Goal: Transaction & Acquisition: Purchase product/service

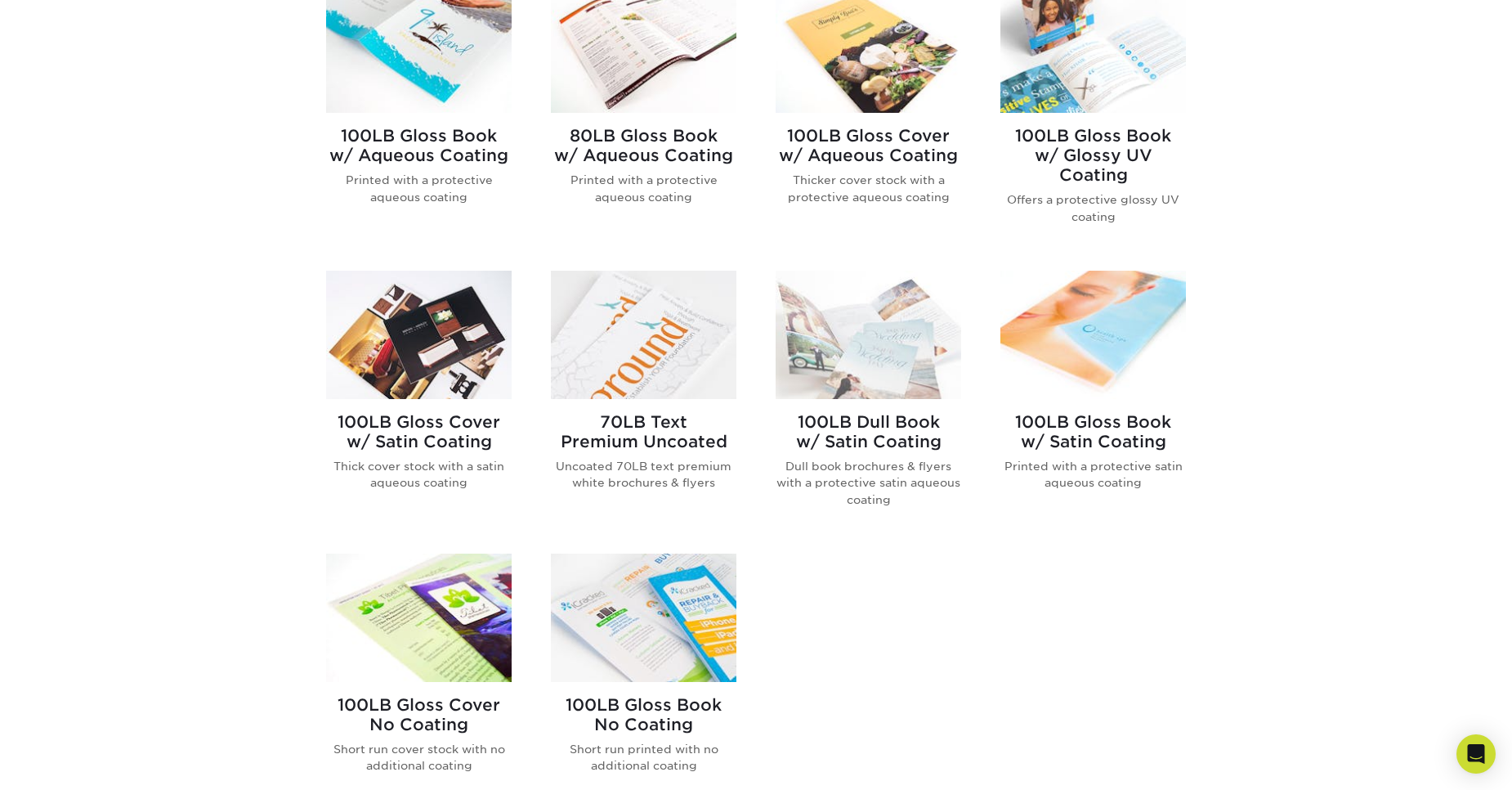
scroll to position [572, 0]
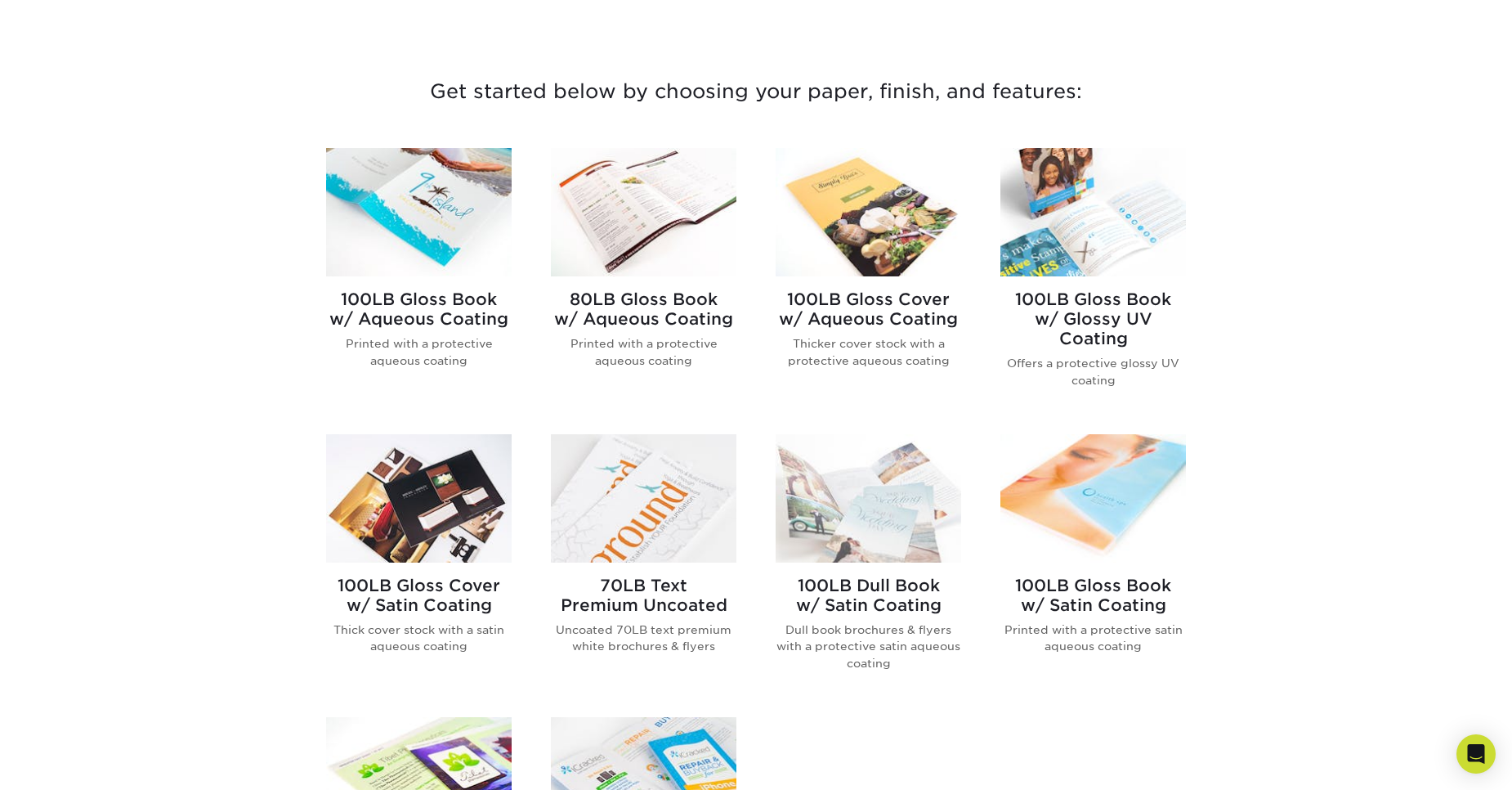
click at [422, 230] on img at bounding box center [419, 212] width 186 height 128
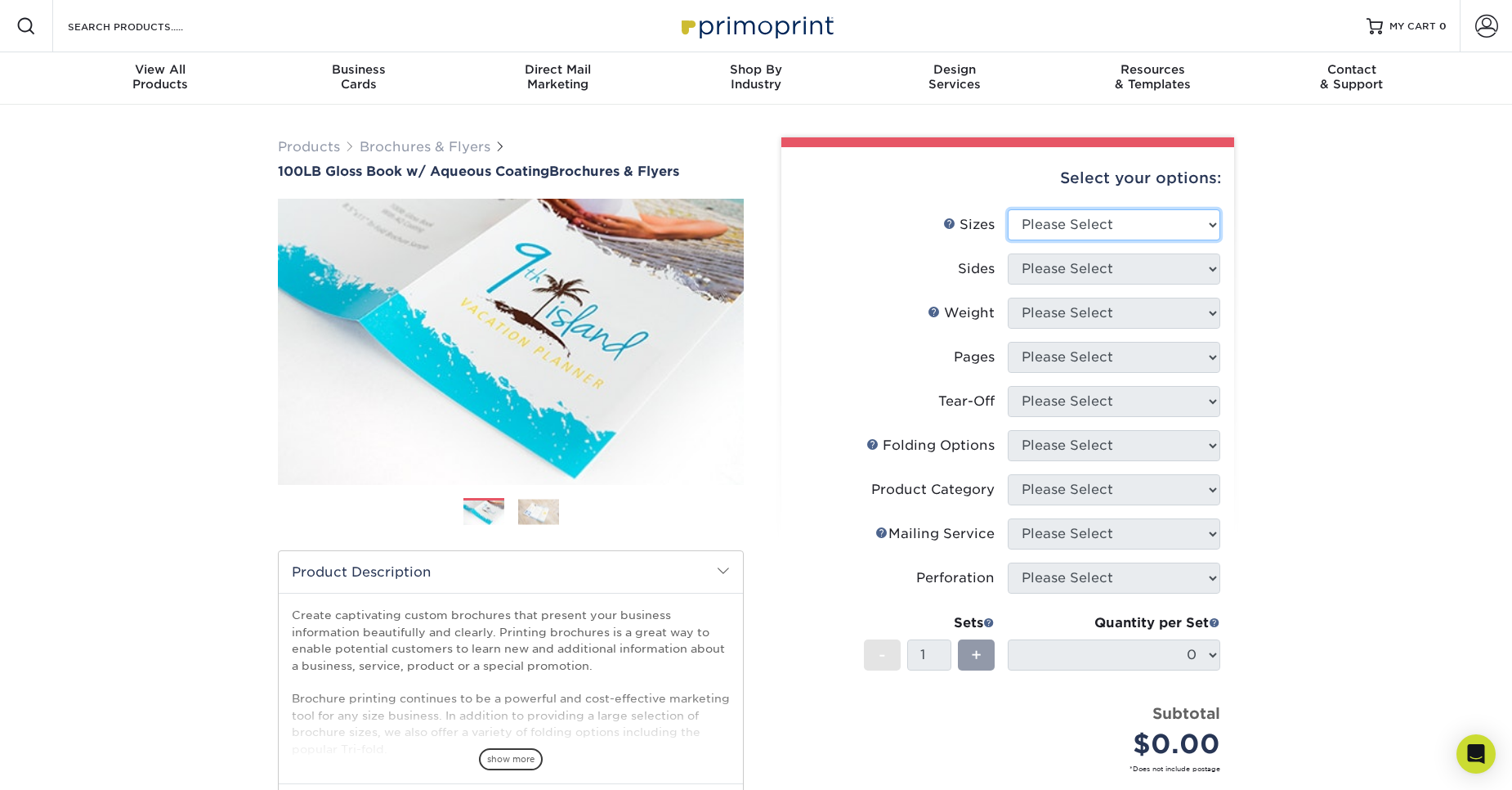
click at [1071, 229] on select "Please Select 3.5" x 8.5" 3.5" x 11" 3.67" x 8.5" 4" x 6" 4" x 8.5" 4" x 9" 4" …" at bounding box center [1113, 225] width 212 height 31
select select "8.50x11.00"
click at [1008, 209] on select "Please Select 3.5" x 8.5" 3.5" x 11" 3.67" x 8.5" 4" x 6" 4" x 8.5" 4" x 9" 4" …" at bounding box center [1113, 225] width 212 height 31
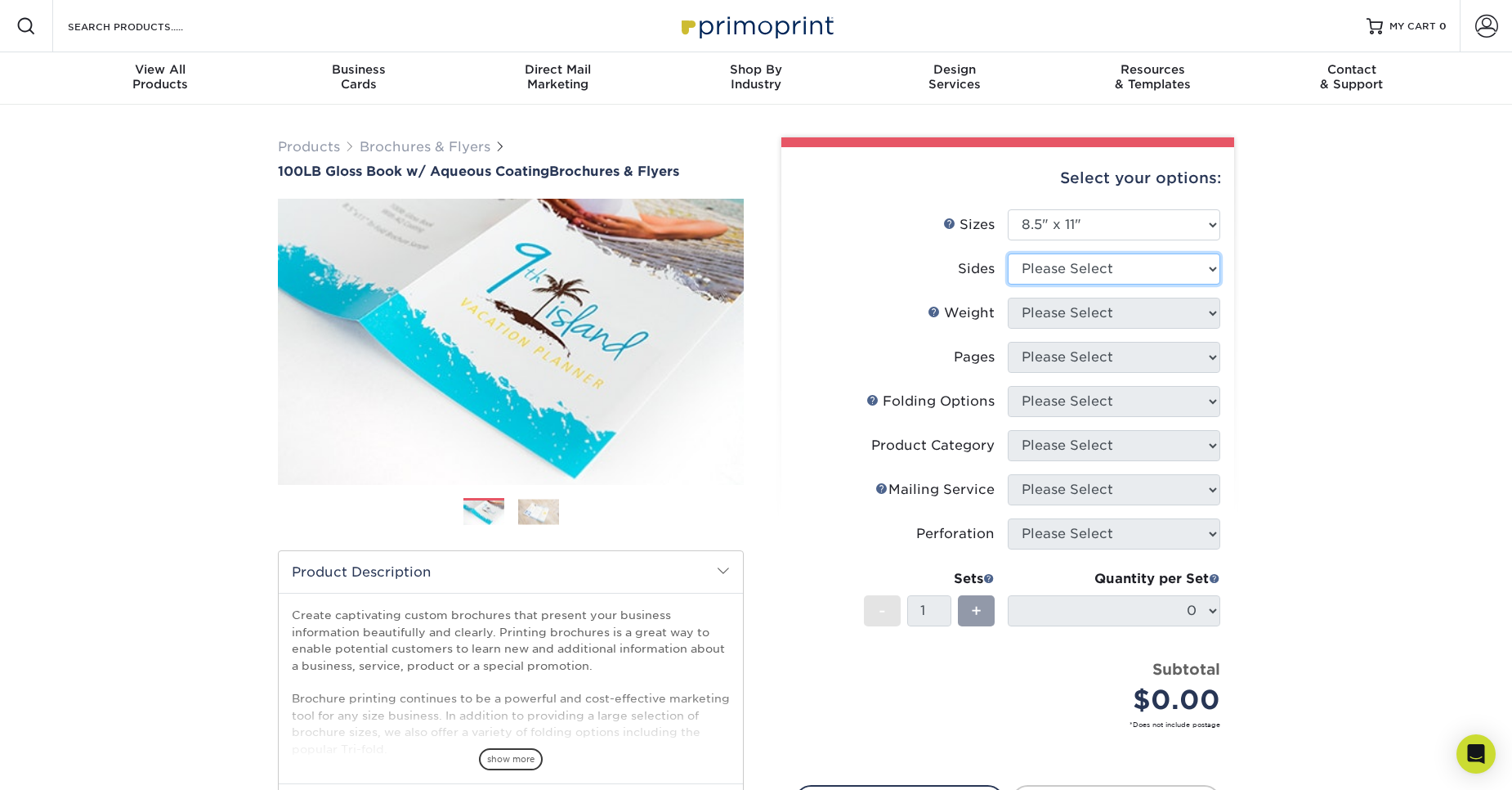
click at [1081, 267] on select "Please Select Print Both Sides Print Front Only" at bounding box center [1113, 268] width 212 height 31
select select "32d3c223-f82c-492b-b915-ba065a00862f"
click at [1008, 253] on select "Please Select Print Both Sides Print Front Only" at bounding box center [1113, 268] width 212 height 31
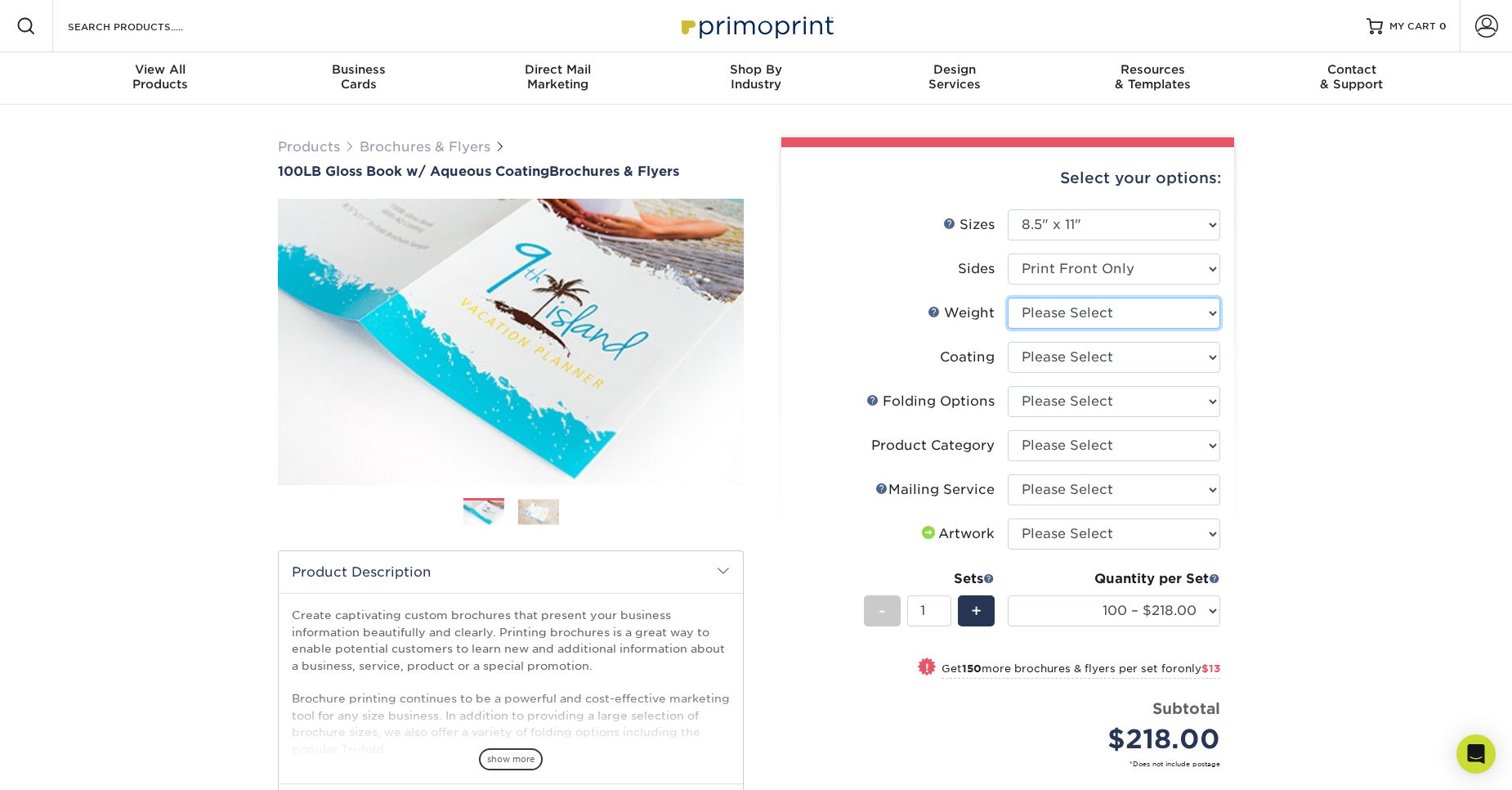
click at [1115, 316] on select "Please Select 100LB" at bounding box center [1113, 313] width 212 height 31
select select "100LB"
click at [1008, 298] on select "Please Select 100LB" at bounding box center [1113, 313] width 212 height 31
click at [1084, 362] on select at bounding box center [1113, 357] width 212 height 31
select select "d41dab50-ff65-4f4f-bb17-2afe4d36ae33"
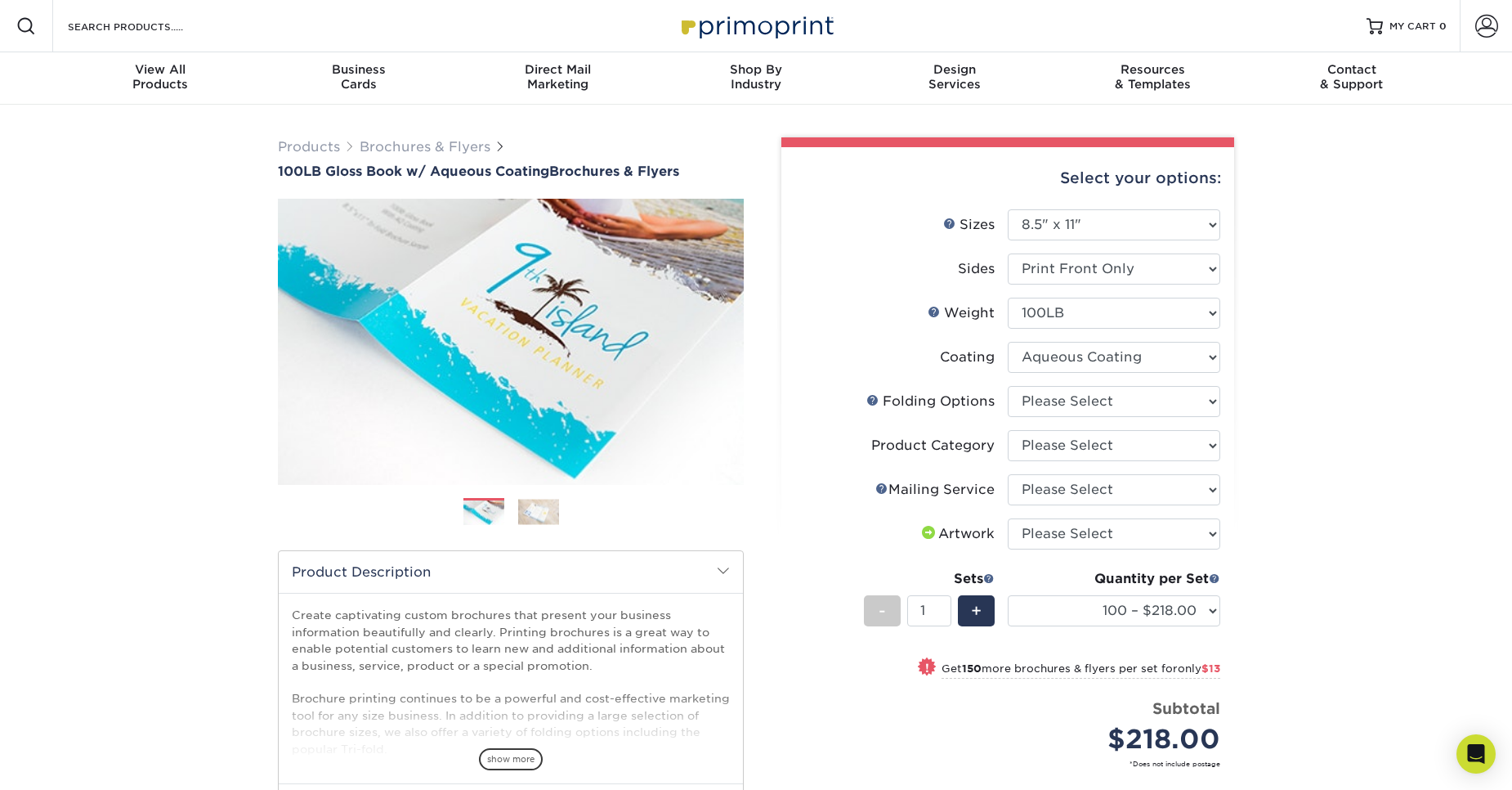
click at [1008, 342] on select at bounding box center [1113, 357] width 212 height 31
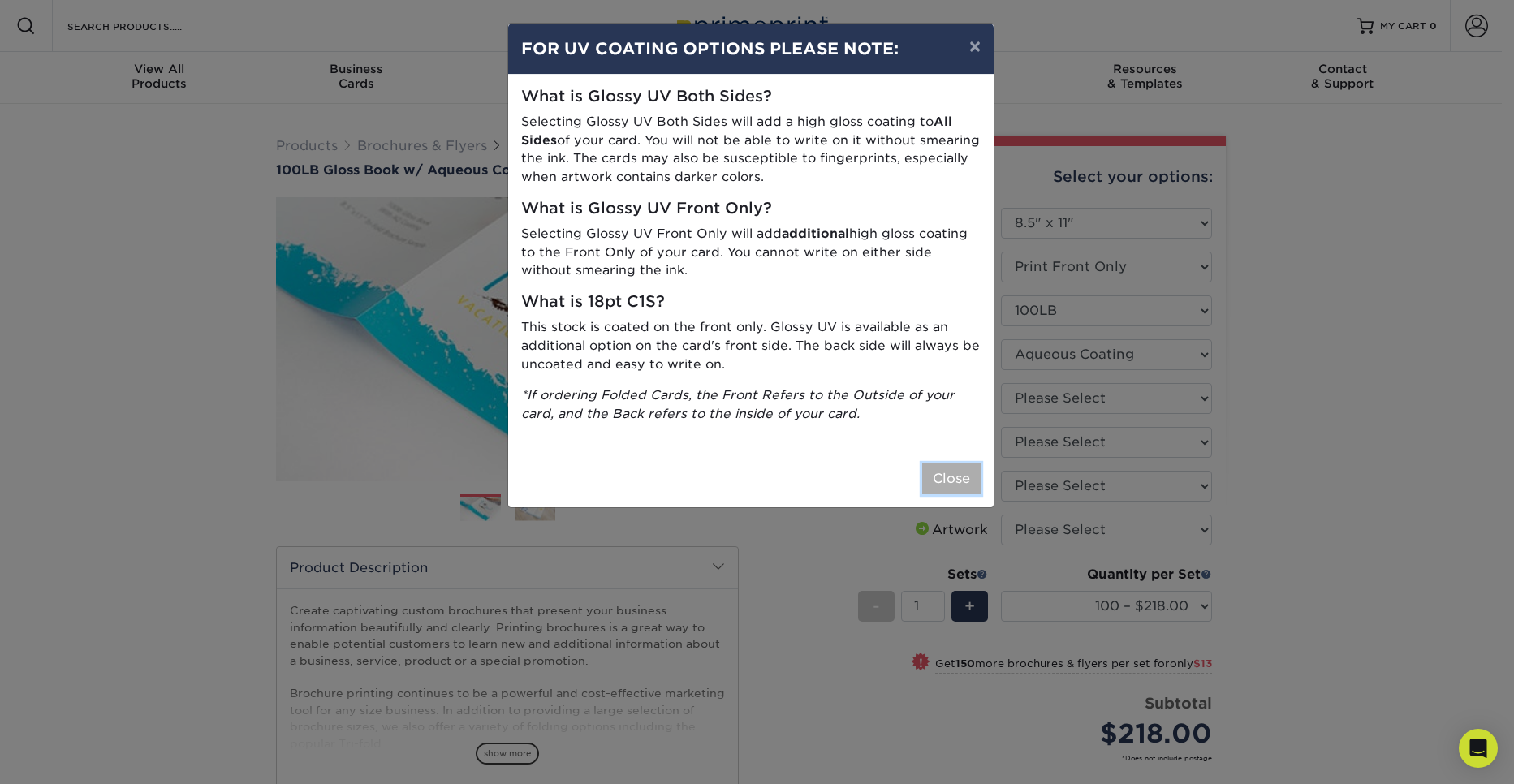
click at [945, 480] on button "Close" at bounding box center [952, 479] width 59 height 31
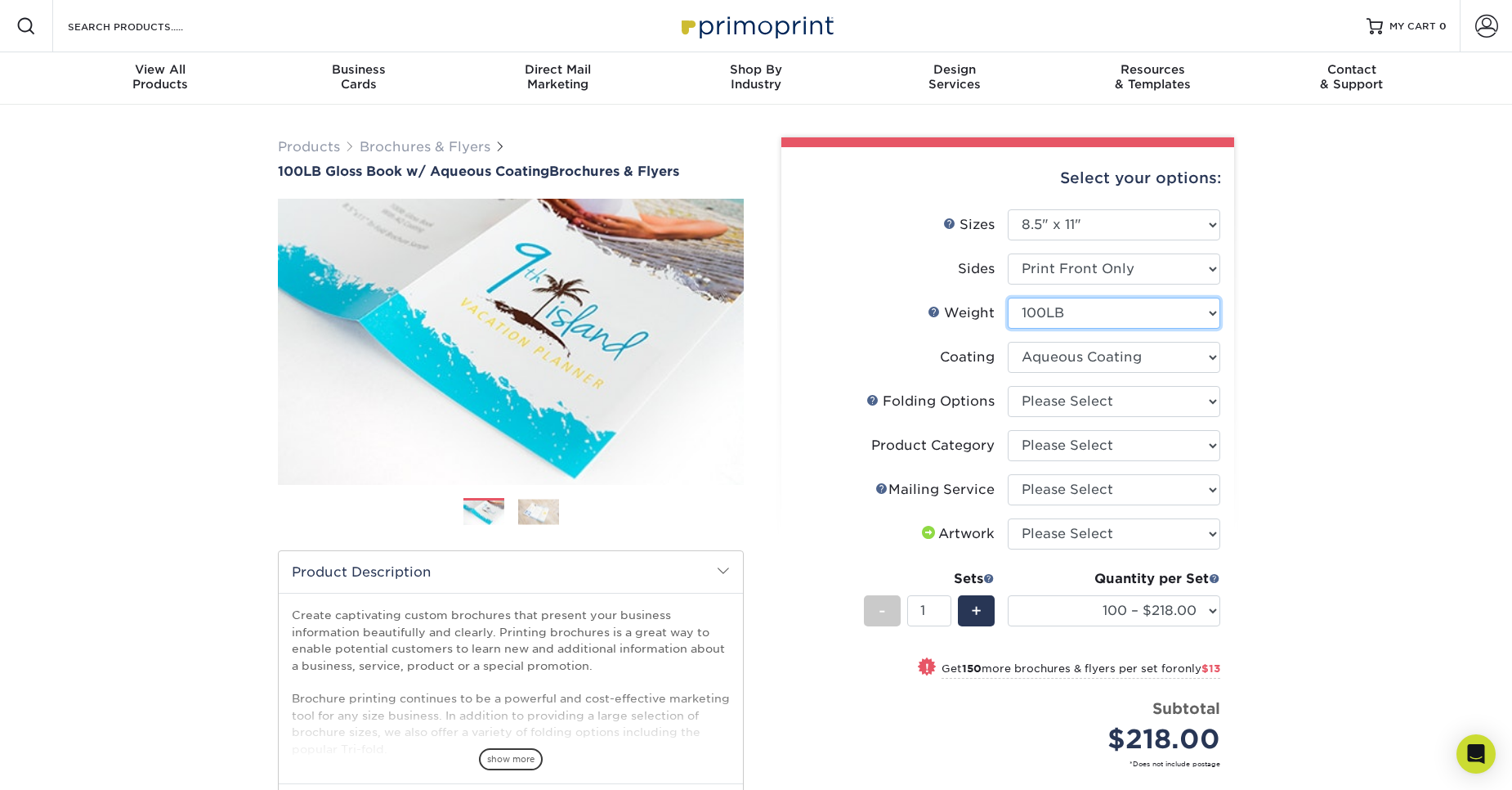
click at [1089, 322] on select "Please Select 100LB" at bounding box center [1113, 313] width 212 height 31
drag, startPoint x: 1089, startPoint y: 322, endPoint x: 1092, endPoint y: 269, distance: 53.1
click at [1089, 322] on select "Please Select 100LB" at bounding box center [1113, 313] width 212 height 31
click at [1092, 266] on select "Please Select Print Both Sides Print Front Only" at bounding box center [1113, 268] width 212 height 31
drag, startPoint x: 1090, startPoint y: 268, endPoint x: 1087, endPoint y: 336, distance: 68.1
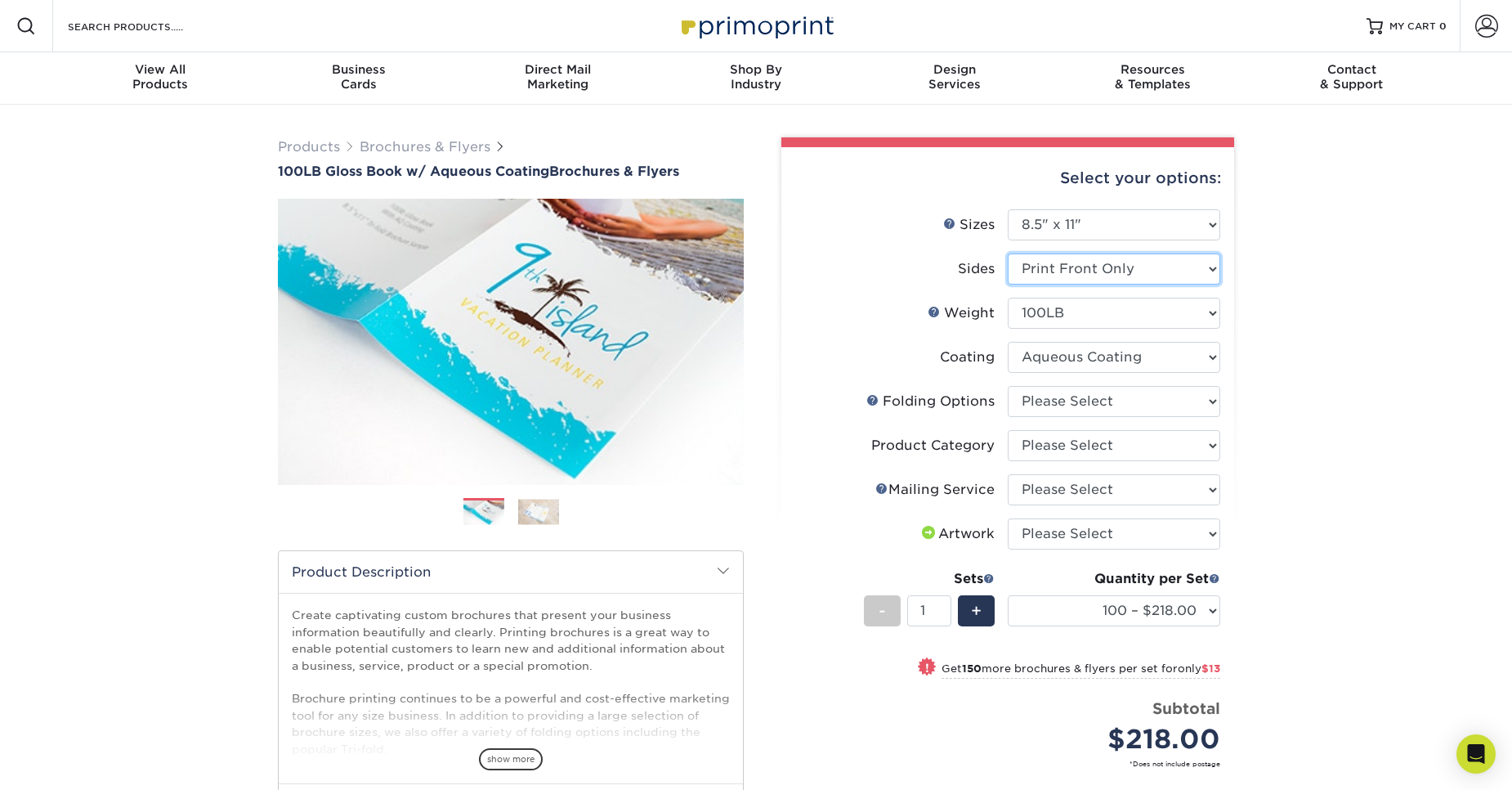
click at [1090, 269] on select "Please Select Print Both Sides Print Front Only" at bounding box center [1113, 268] width 212 height 31
click at [1391, 439] on div "Products Brochures & Flyers 100LB Gloss Book w/ Aqueous Coating Brochures & Fly…" at bounding box center [756, 560] width 1512 height 910
click at [1176, 452] on select "Please Select Flyers and Brochures" at bounding box center [1113, 445] width 212 height 31
click at [1367, 458] on div "Products Brochures & Flyers 100LB Gloss Book w/ Aqueous Coating Brochures & Fly…" at bounding box center [756, 560] width 1512 height 910
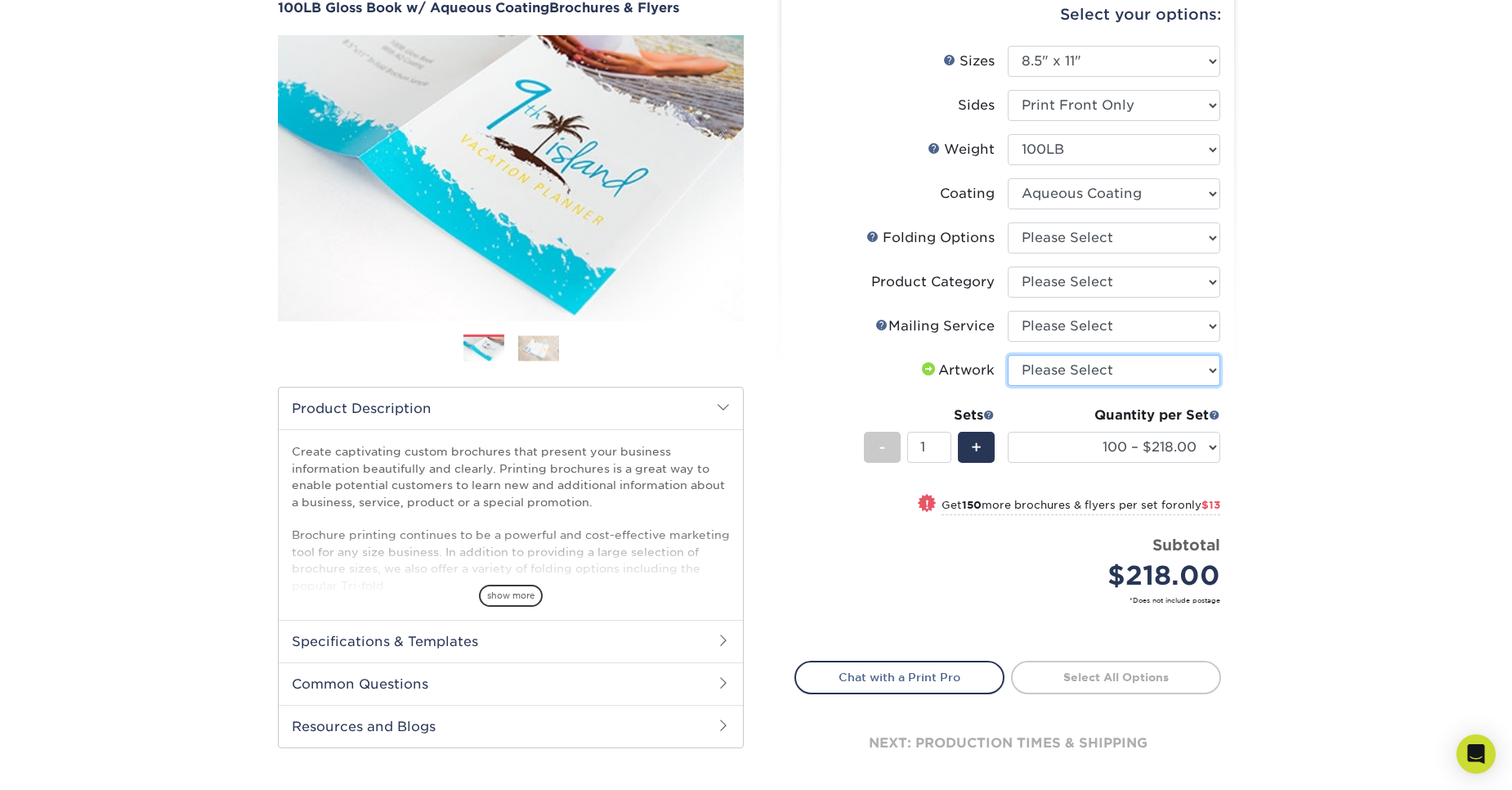
click at [1176, 378] on select "Please Select I will upload files I need a design - $175" at bounding box center [1113, 370] width 212 height 31
select select "upload"
click at [1008, 355] on select "Please Select I will upload files I need a design - $175" at bounding box center [1113, 370] width 212 height 31
click at [1315, 365] on div "Products Brochures & Flyers 100LB Gloss Book w/ Aqueous Coating Brochures & Fly…" at bounding box center [756, 396] width 1512 height 910
click at [1077, 456] on select "100 – $218.00 250 – $231.00 500 – $238.00 1000 – $269.00 2000 – $351.00 2500 – …" at bounding box center [1113, 447] width 212 height 31
